Goal: Find specific page/section: Find specific page/section

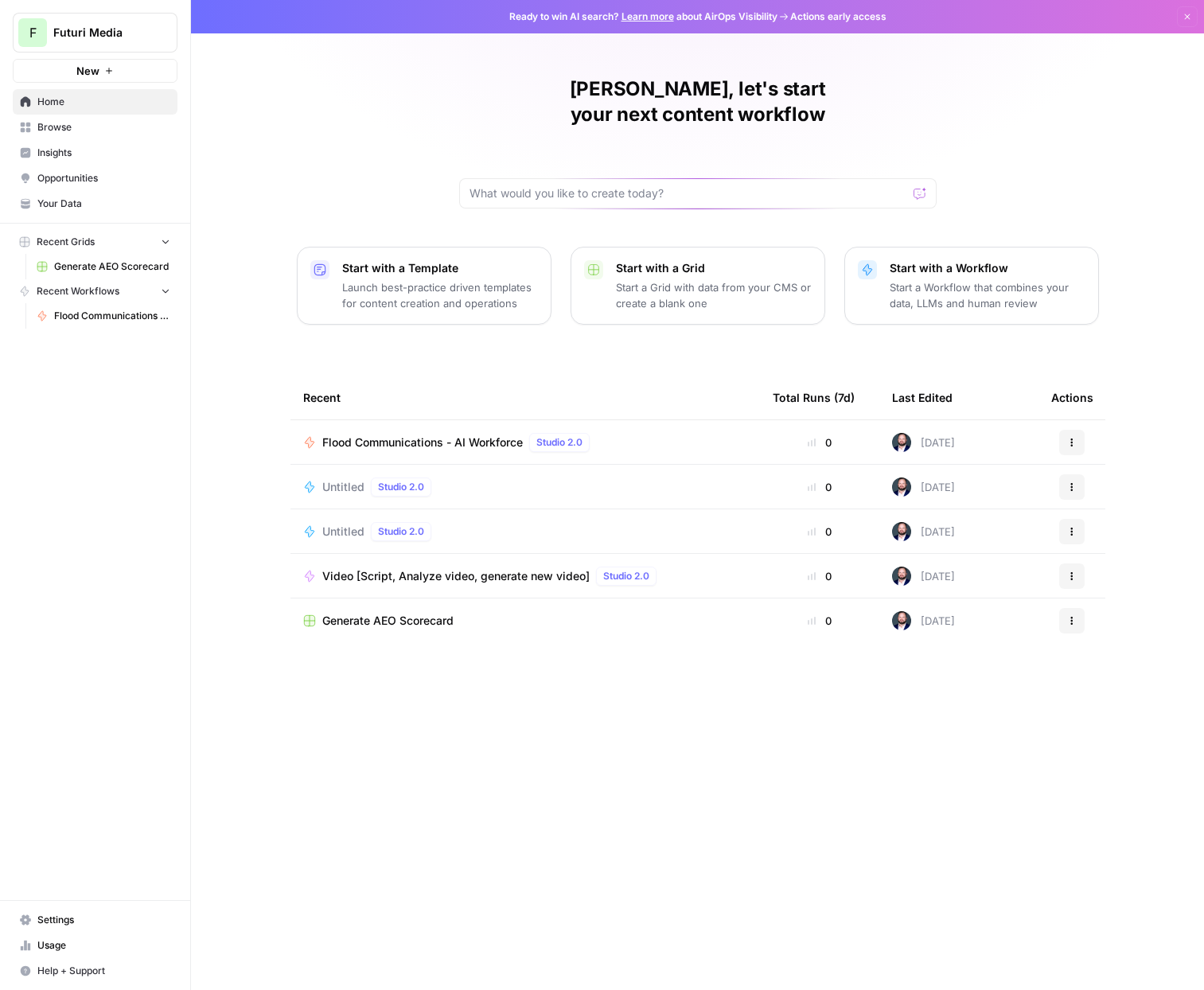
click at [86, 38] on span "Futuri Media" at bounding box center [101, 32] width 97 height 16
click at [104, 174] on span "Futuri Media" at bounding box center [153, 170] width 210 height 16
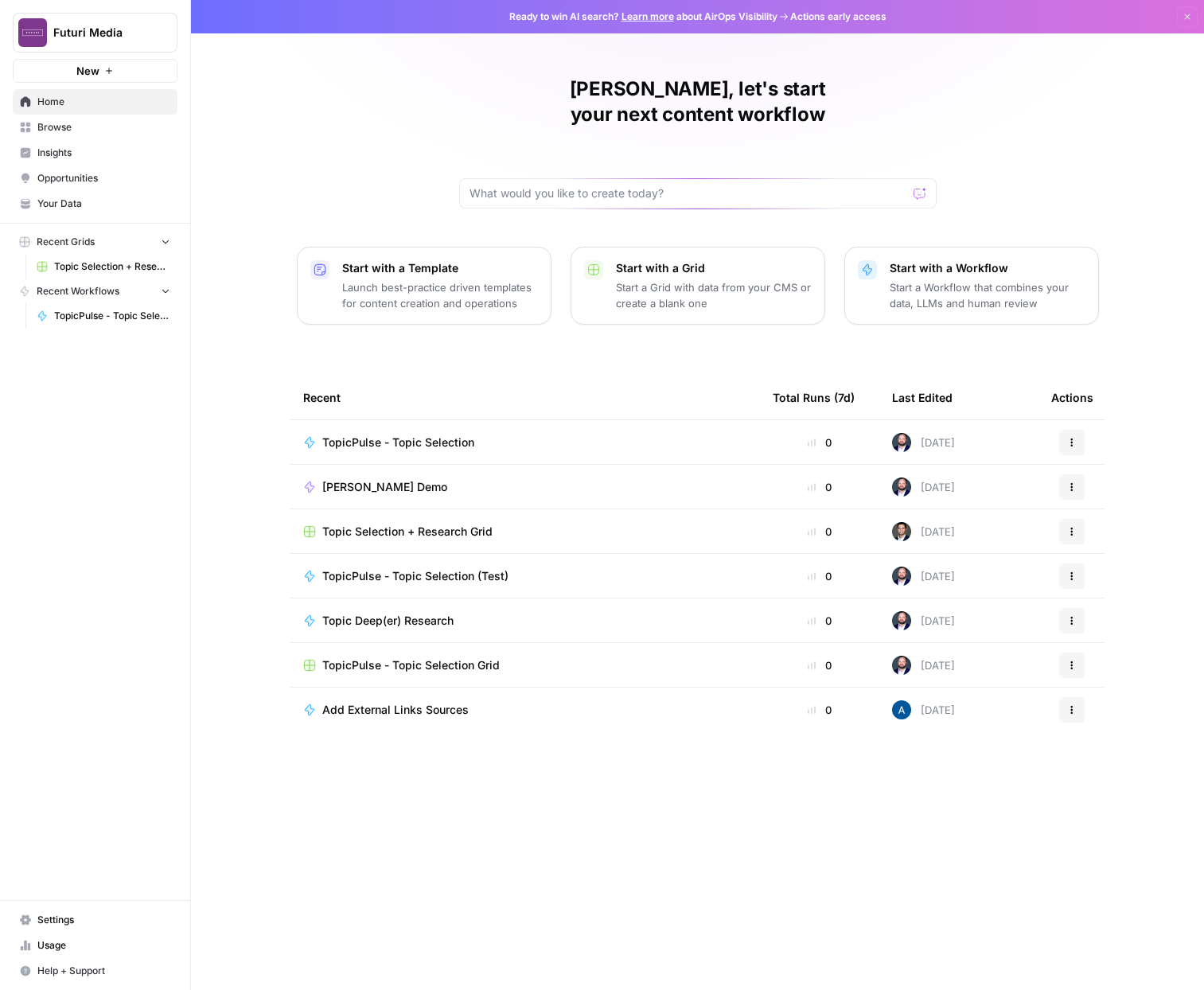
click at [395, 517] on td "Topic Selection + Research Grid" at bounding box center [525, 531] width 470 height 44
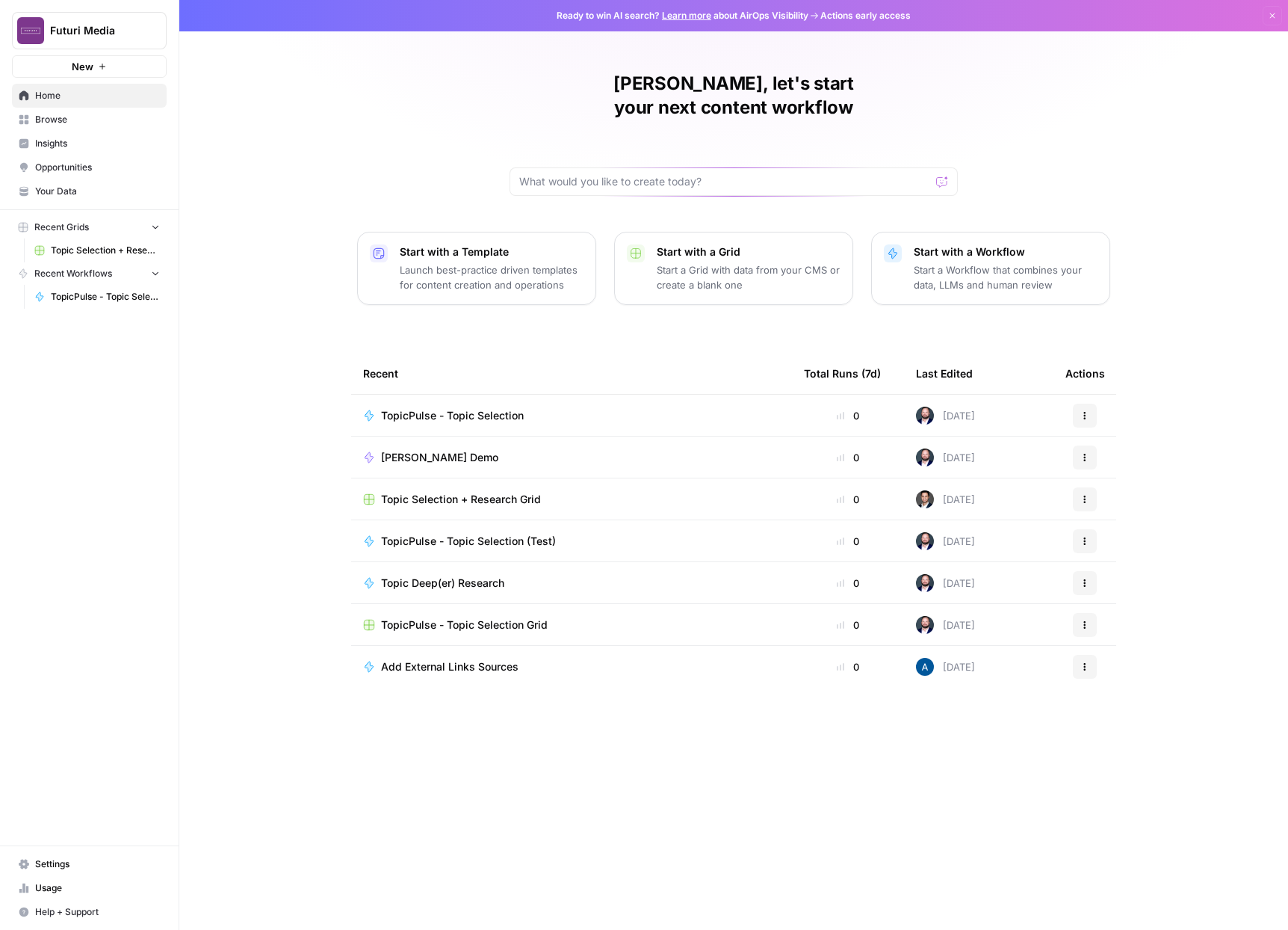
click at [474, 492] on span "Topic Selection + Research Grid" at bounding box center [460, 499] width 159 height 15
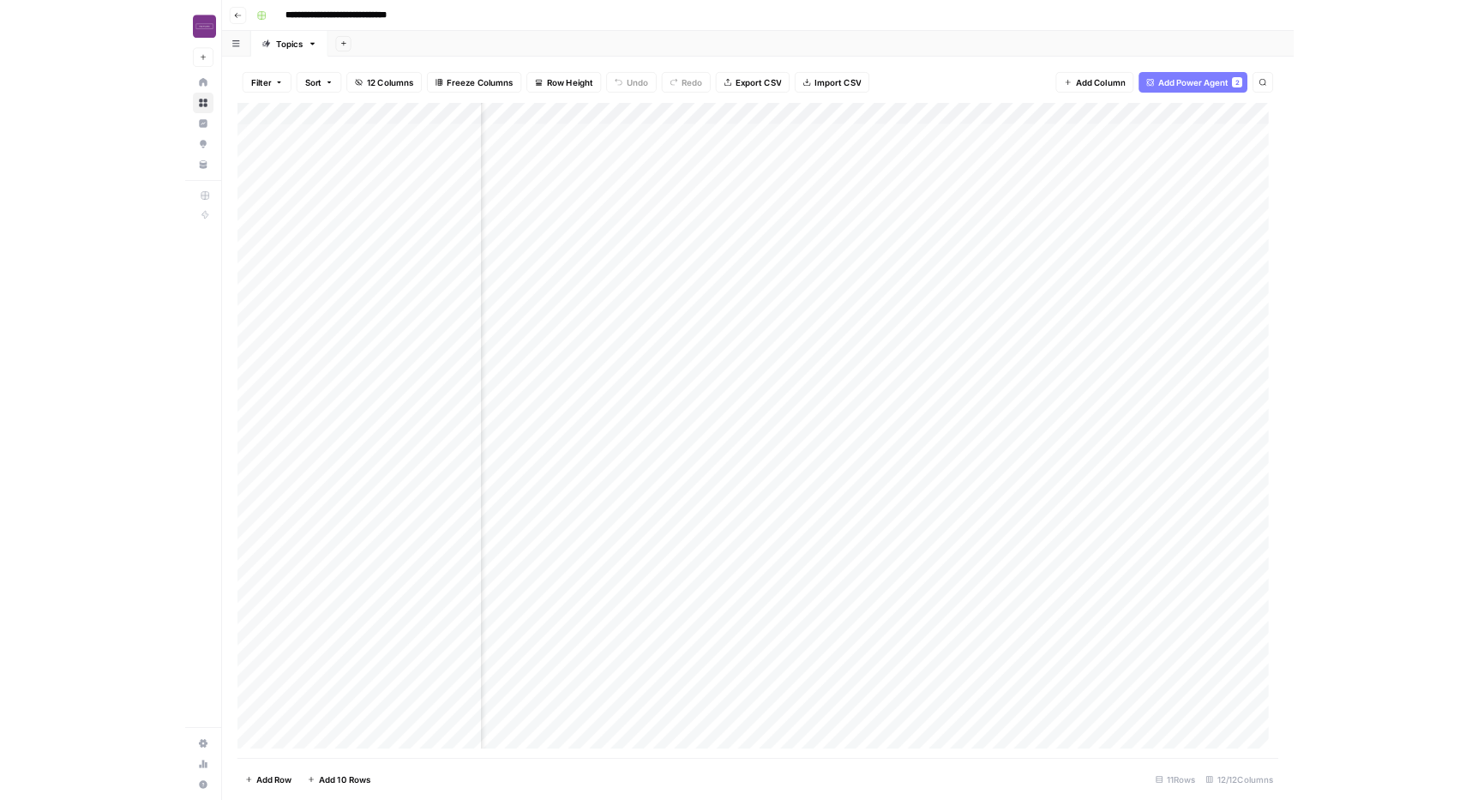
scroll to position [0, 697]
